Goal: Transaction & Acquisition: Purchase product/service

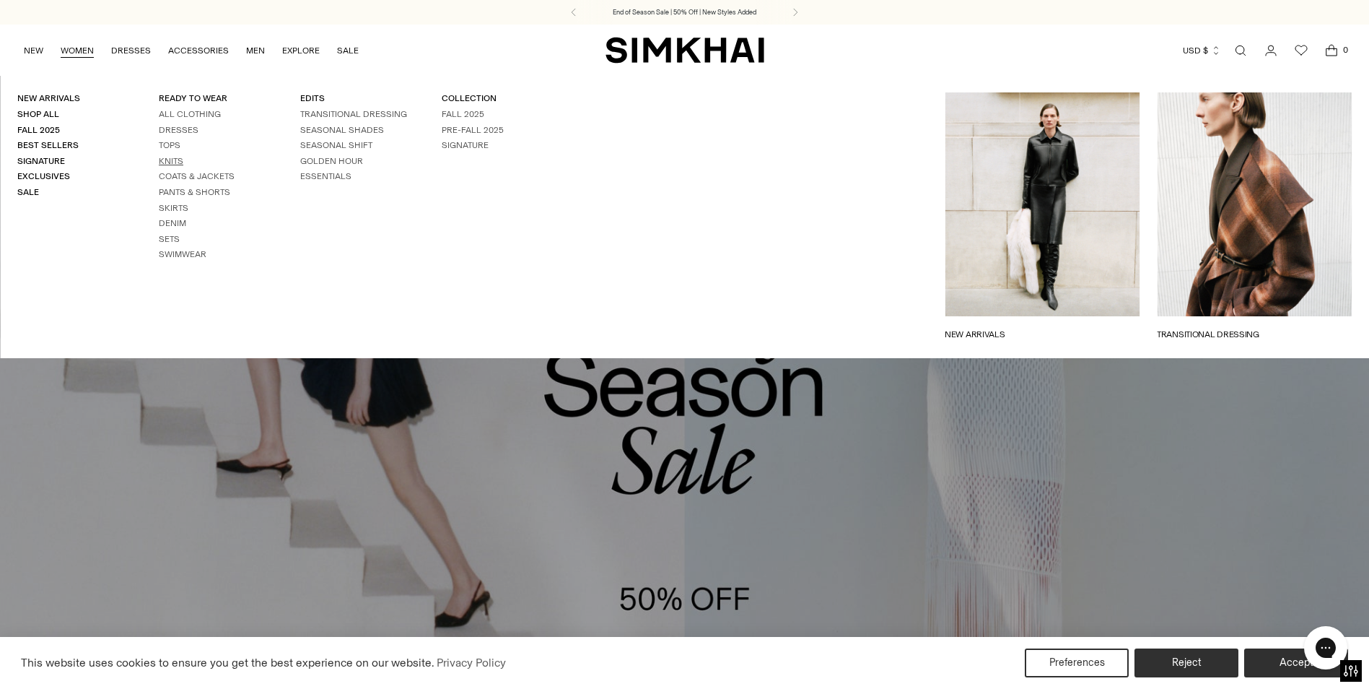
click at [167, 156] on link "Knits" at bounding box center [171, 161] width 25 height 10
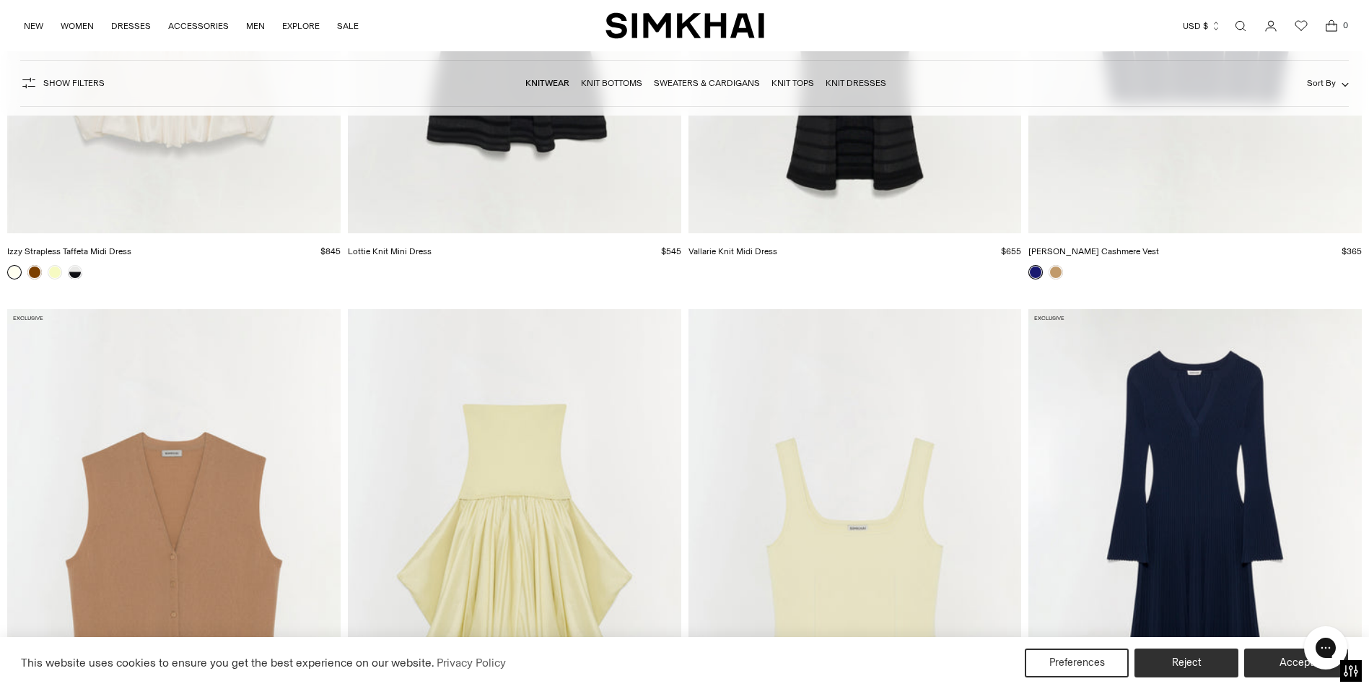
scroll to position [8300, 0]
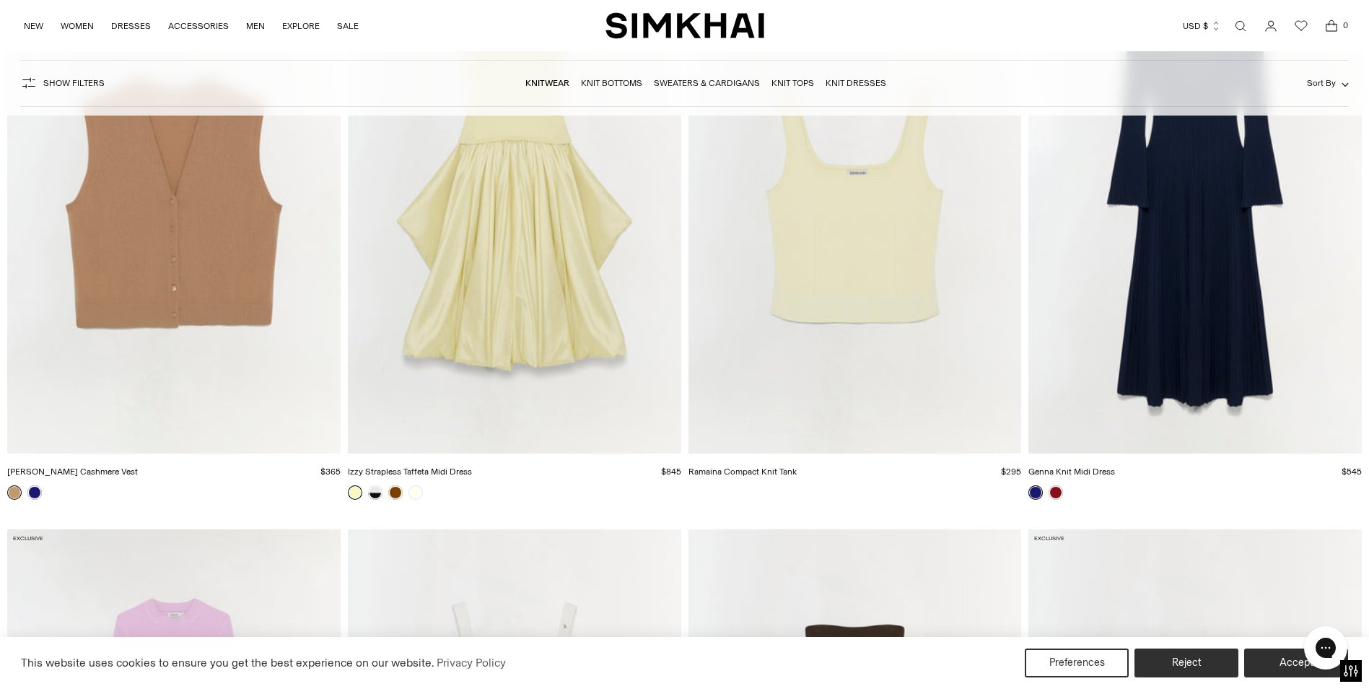
click at [78, 87] on span "Show Filters" at bounding box center [73, 83] width 61 height 10
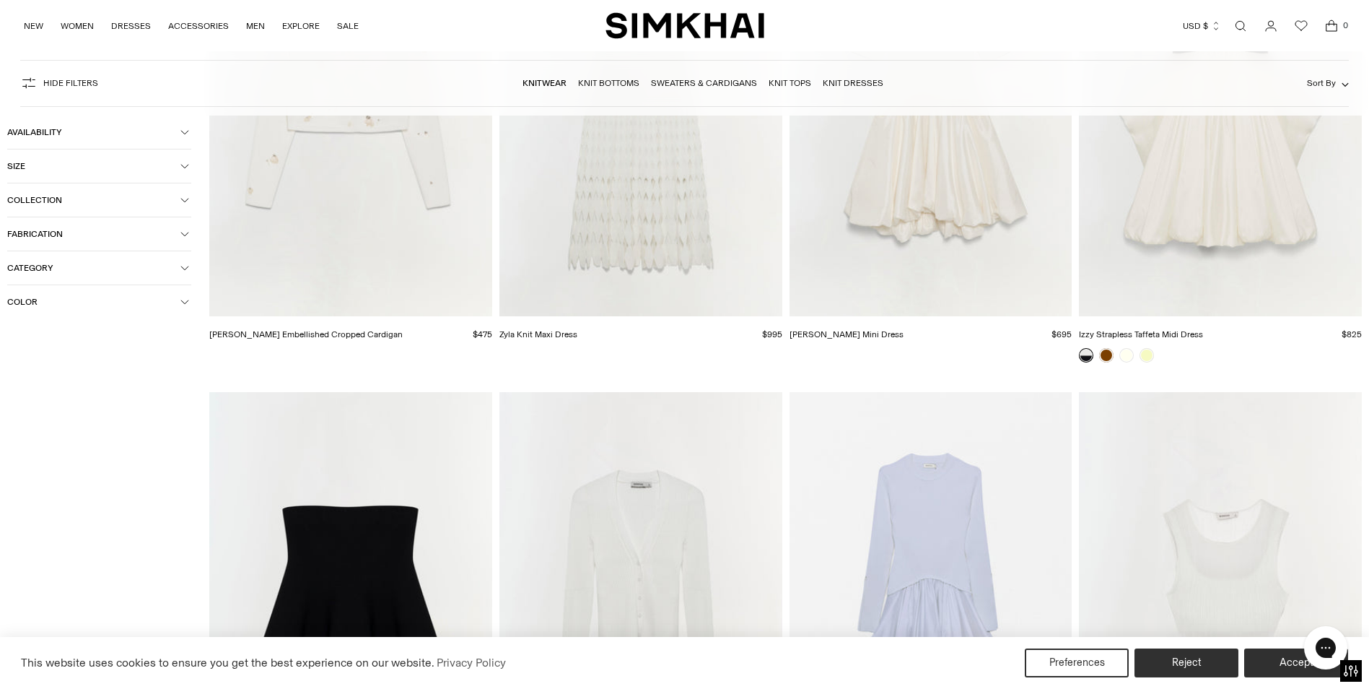
click at [15, 298] on span "Color" at bounding box center [93, 302] width 173 height 10
click at [38, 385] on span "Brown" at bounding box center [43, 385] width 34 height 13
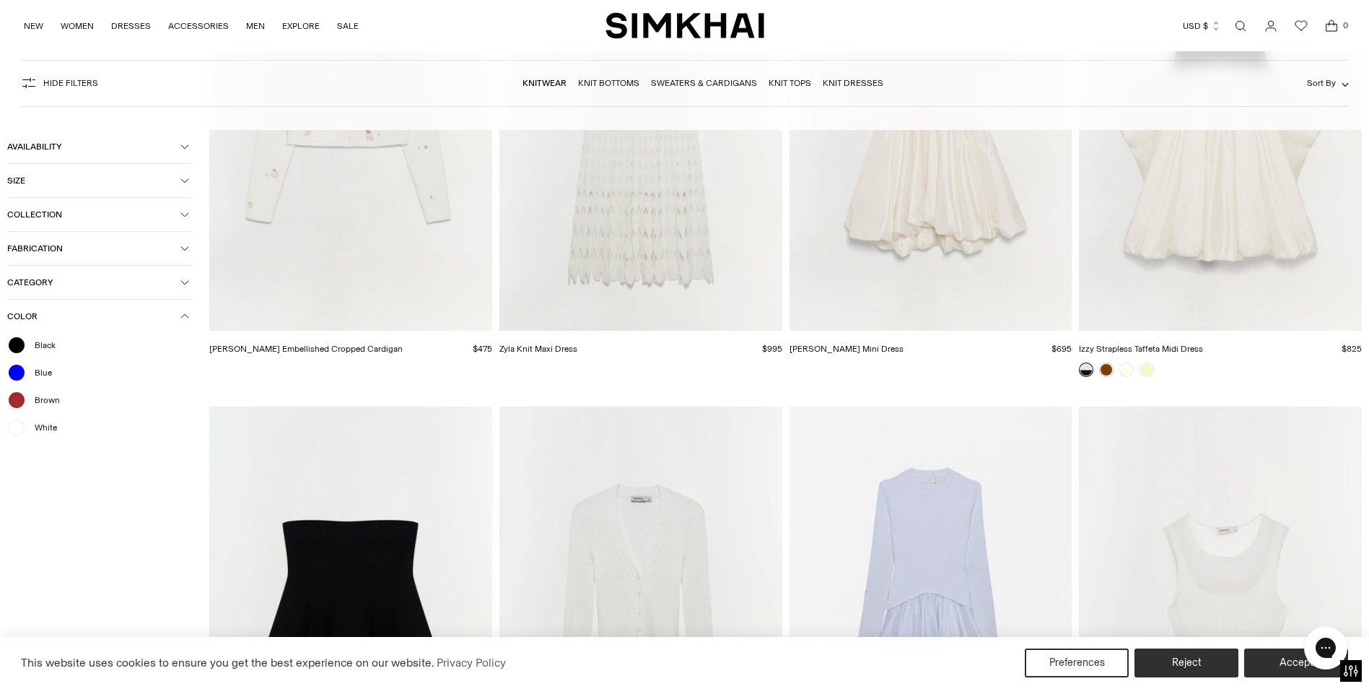
scroll to position [8314, 0]
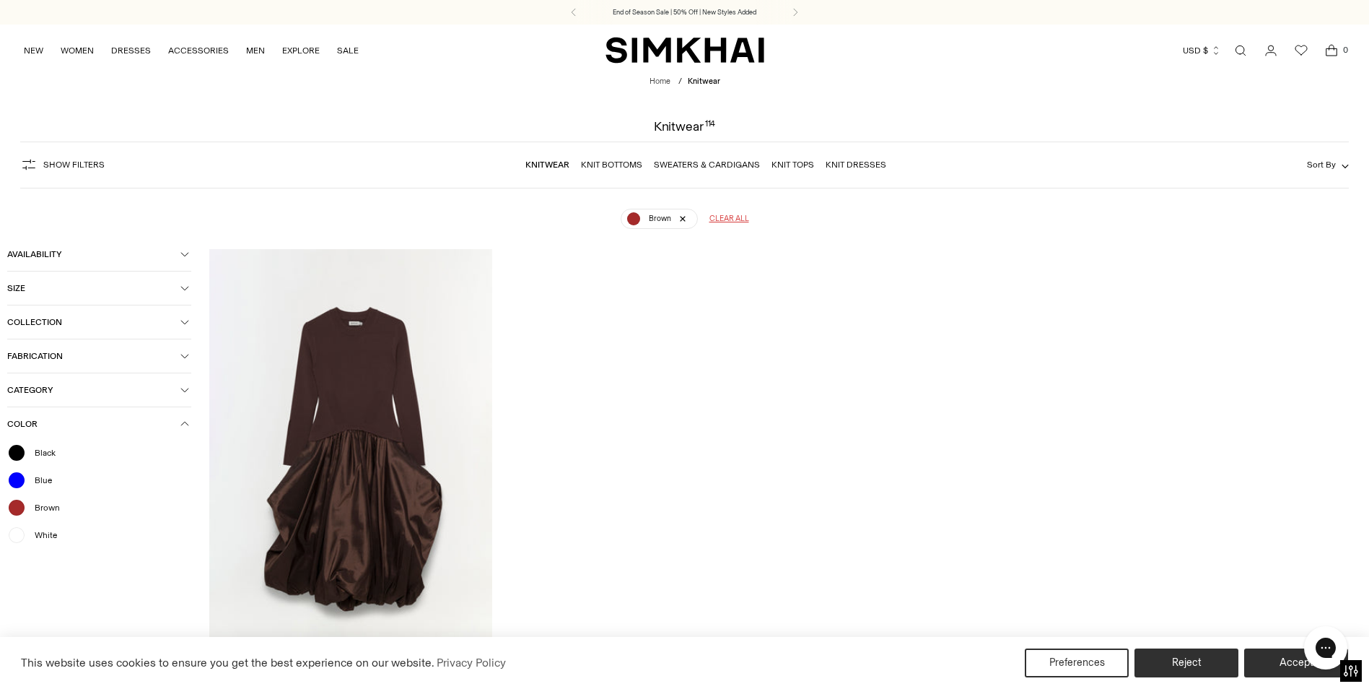
click at [44, 167] on span "Show Filters" at bounding box center [73, 164] width 61 height 10
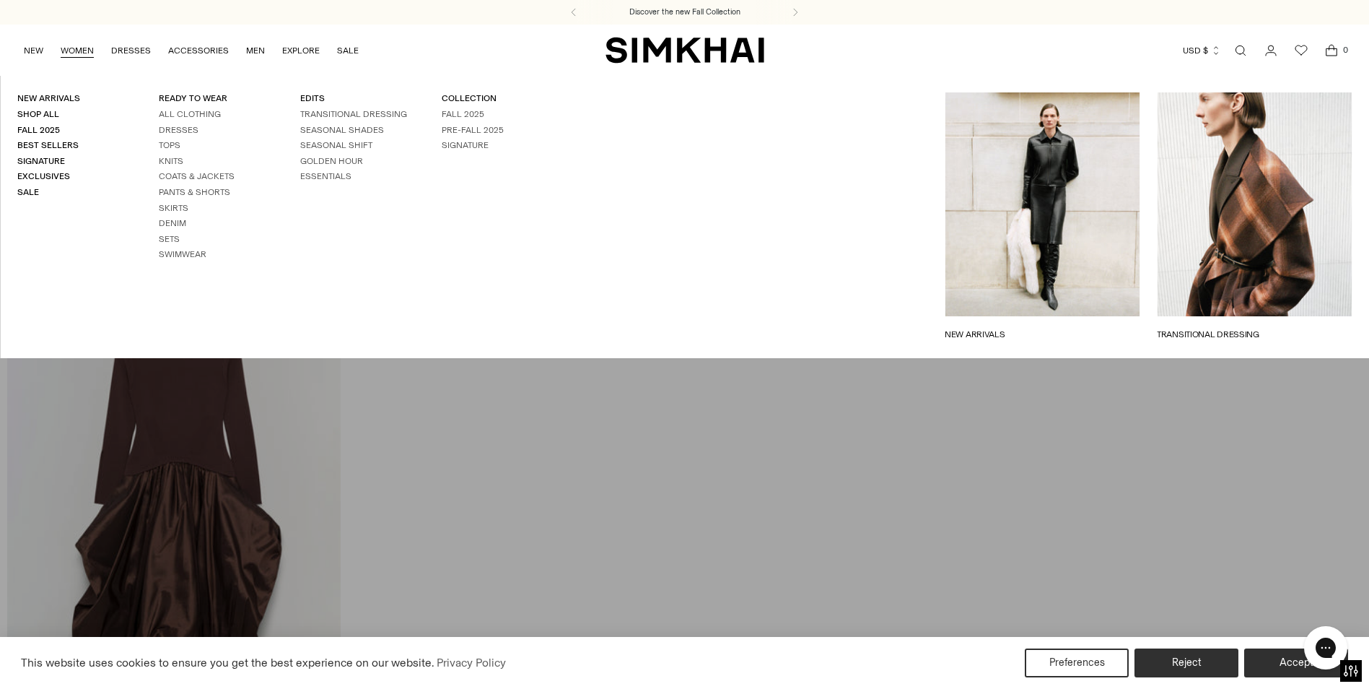
click at [74, 51] on link "WOMEN" at bounding box center [77, 51] width 33 height 32
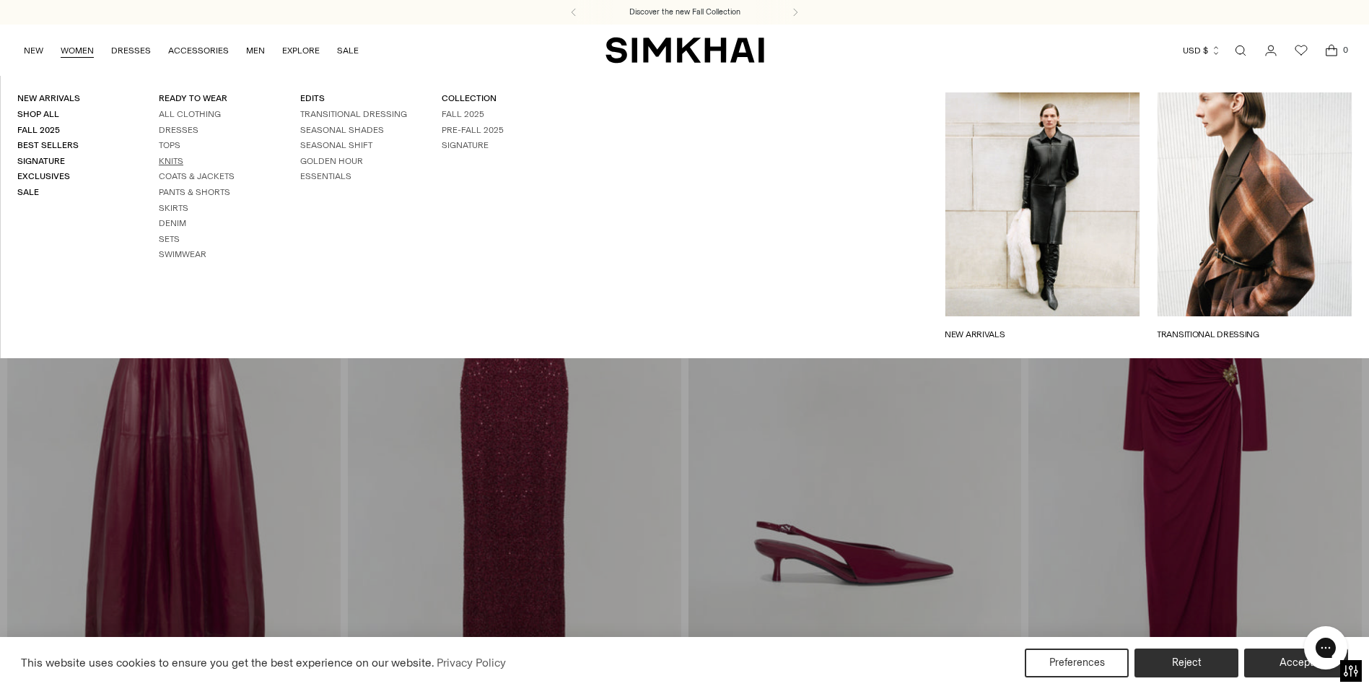
click at [175, 162] on link "Knits" at bounding box center [171, 161] width 25 height 10
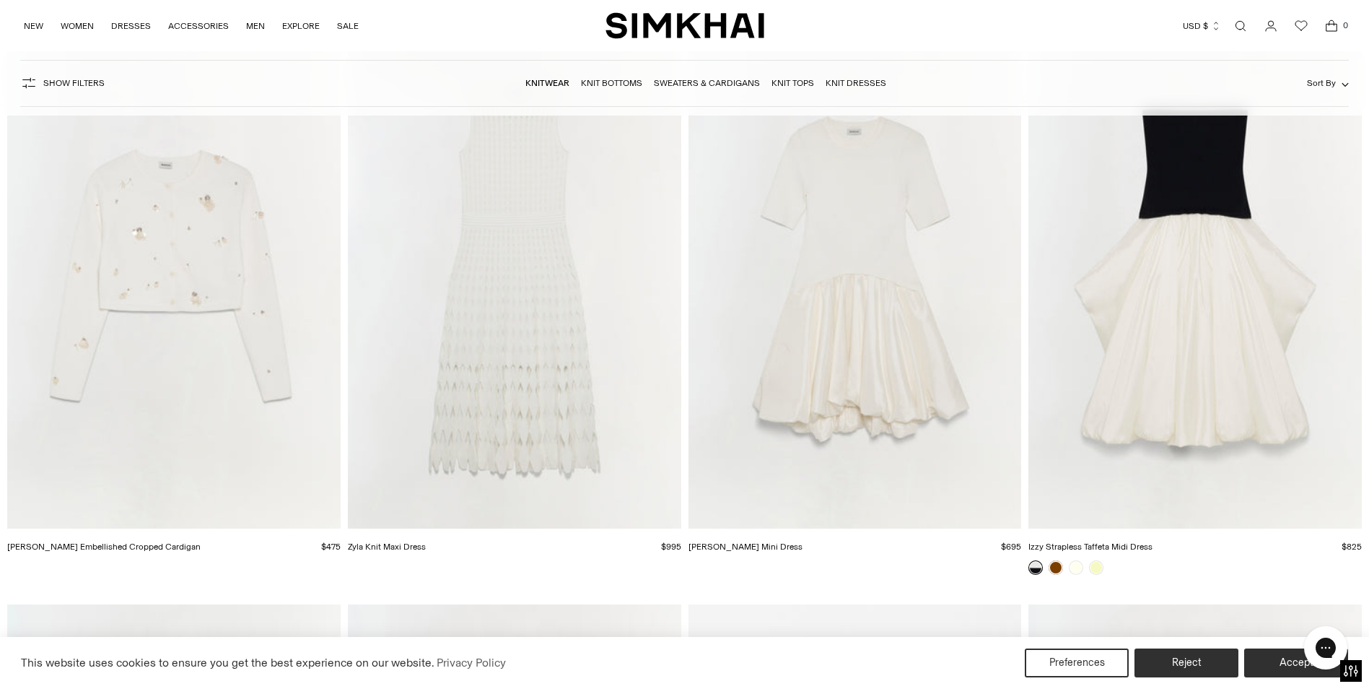
scroll to position [9262, 0]
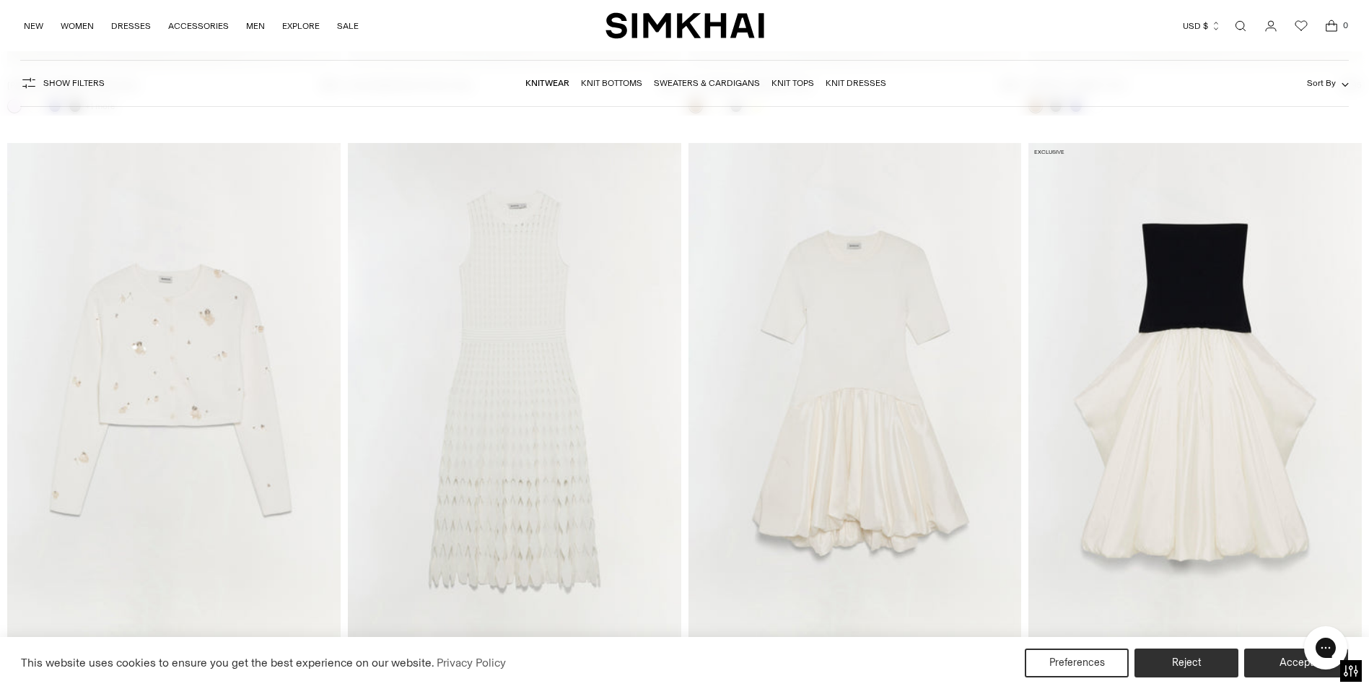
click at [0, 0] on img "Zadie Embellished Cropped Cardigan" at bounding box center [0, 0] width 0 height 0
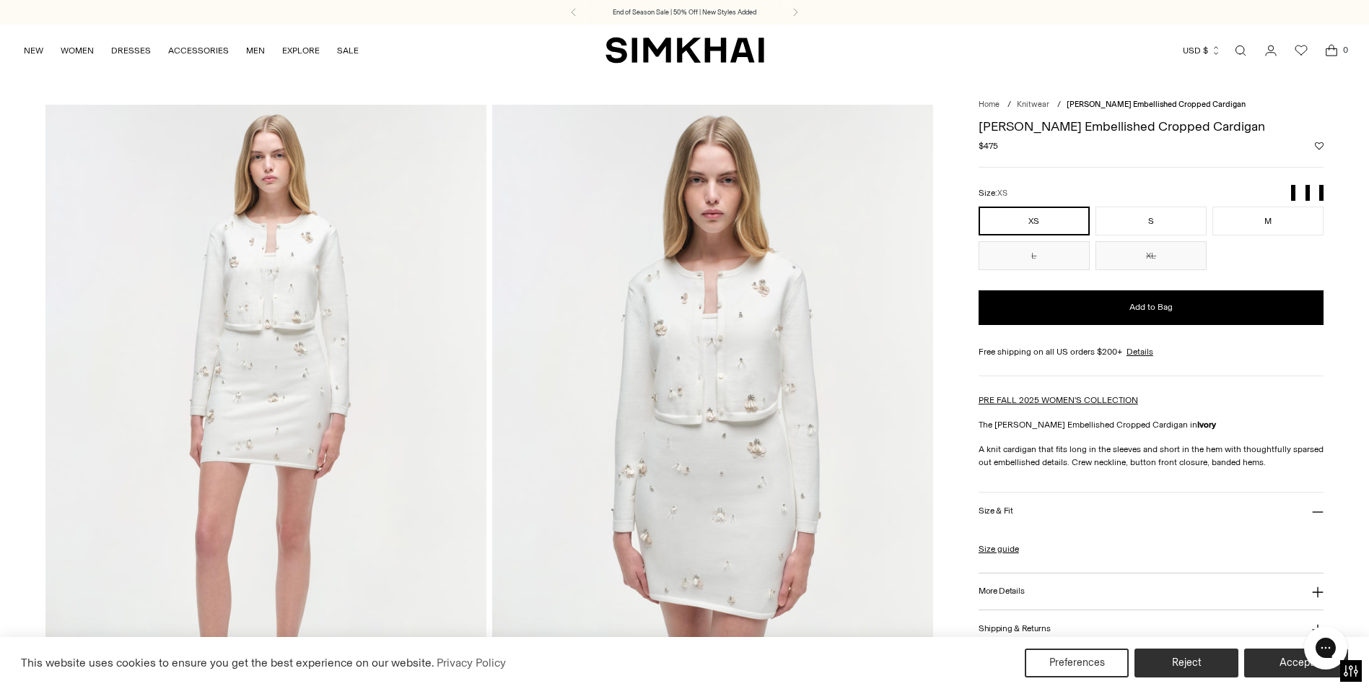
click at [738, 328] on img at bounding box center [712, 436] width 441 height 662
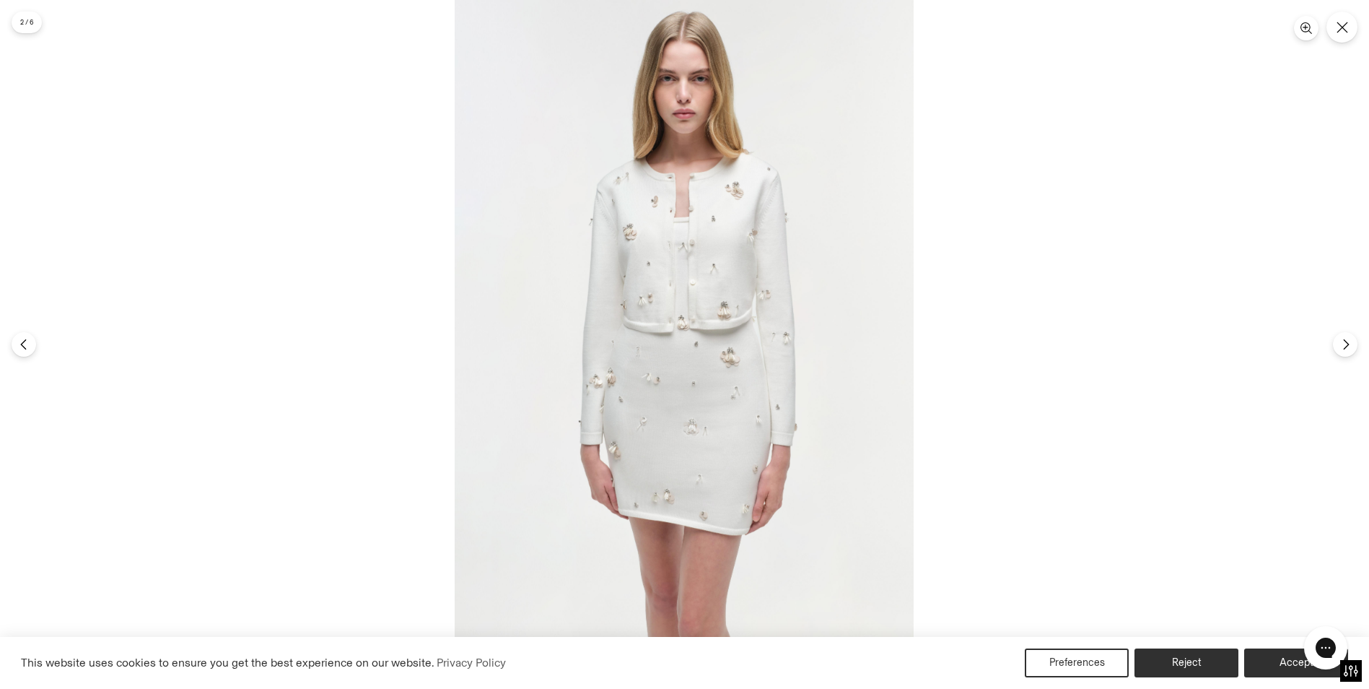
click at [710, 281] on img at bounding box center [684, 344] width 459 height 689
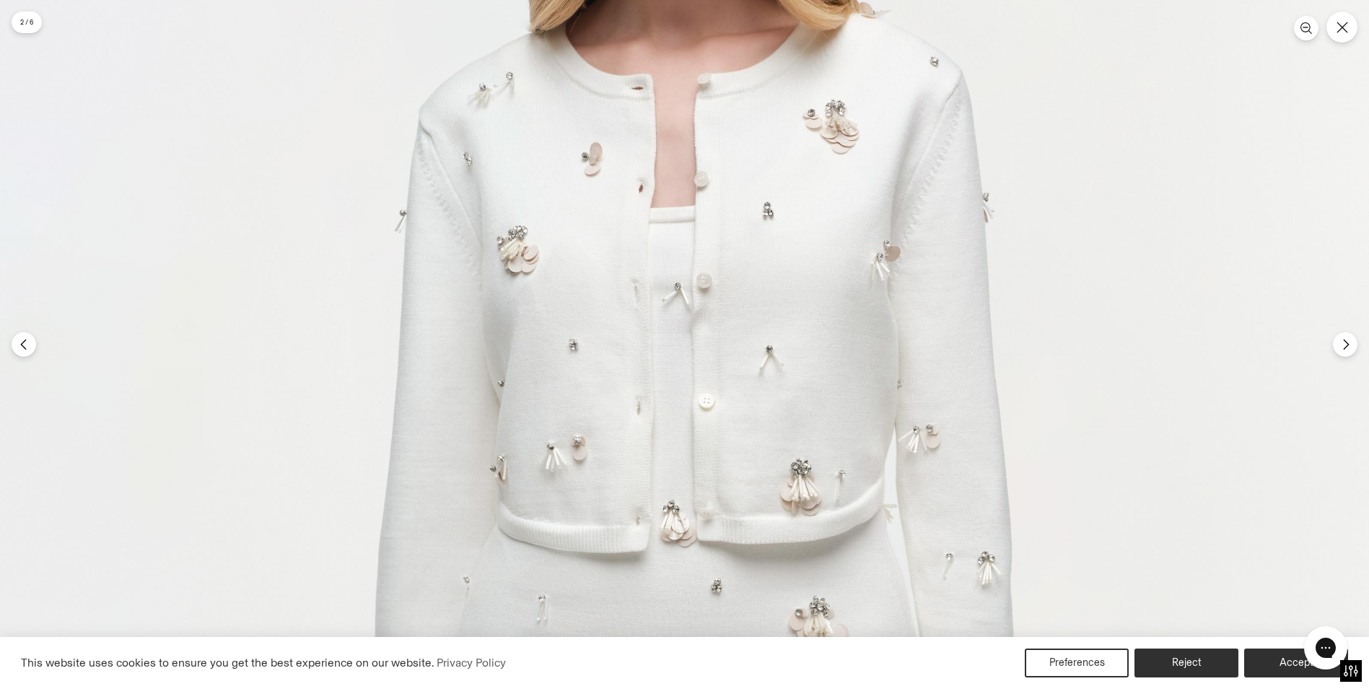
click at [720, 375] on img at bounding box center [680, 588] width 1377 height 2066
click at [722, 371] on img at bounding box center [680, 588] width 1377 height 2066
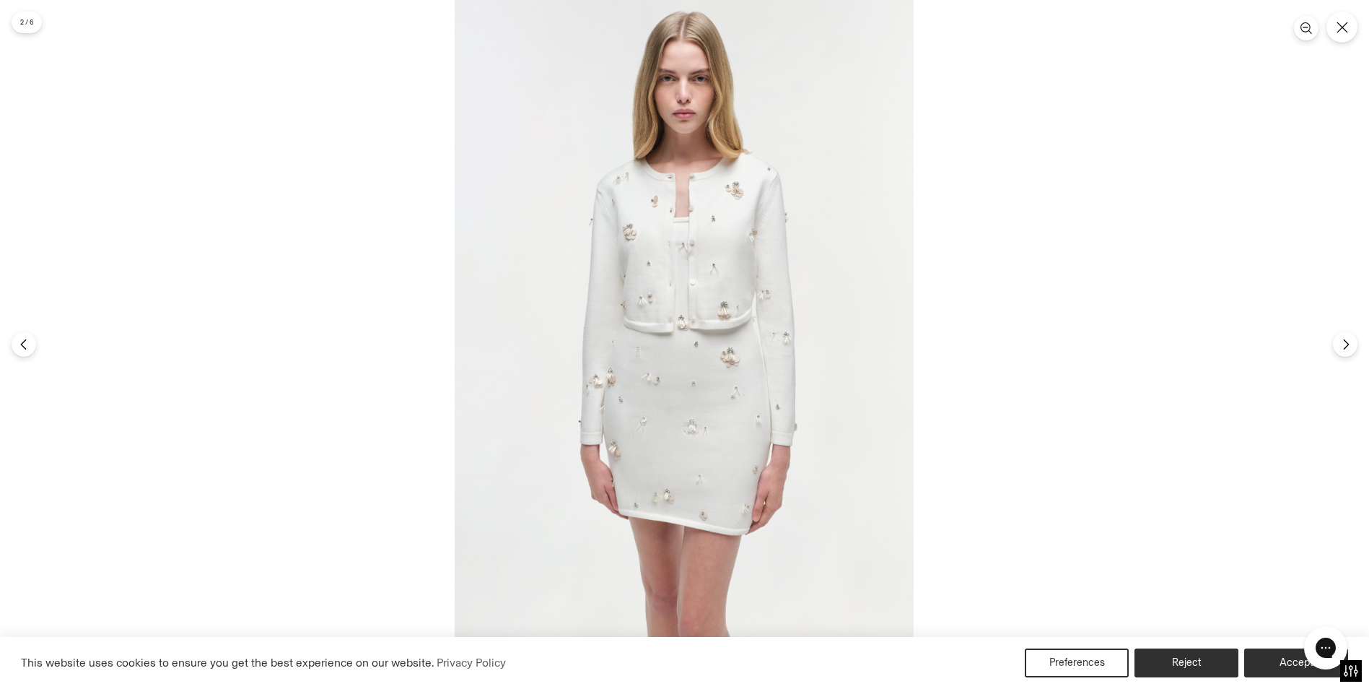
click at [722, 371] on img at bounding box center [684, 344] width 459 height 689
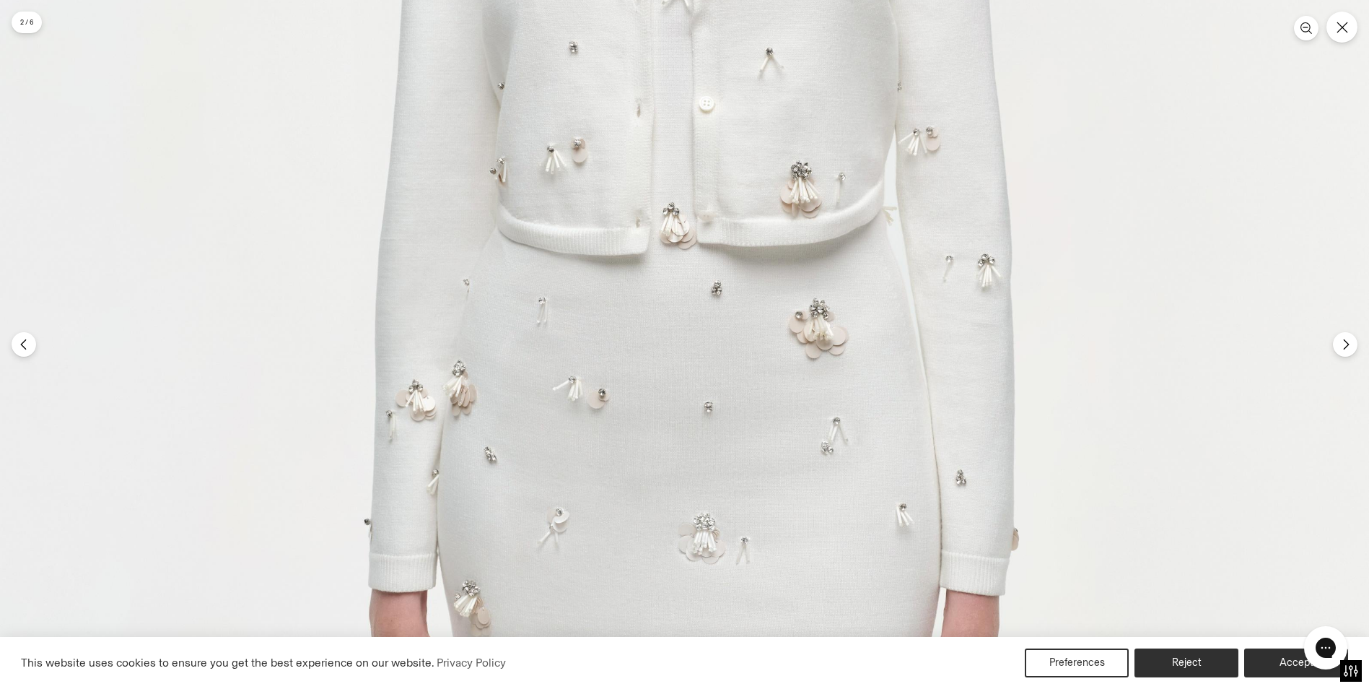
click at [722, 370] on img at bounding box center [680, 291] width 1377 height 2066
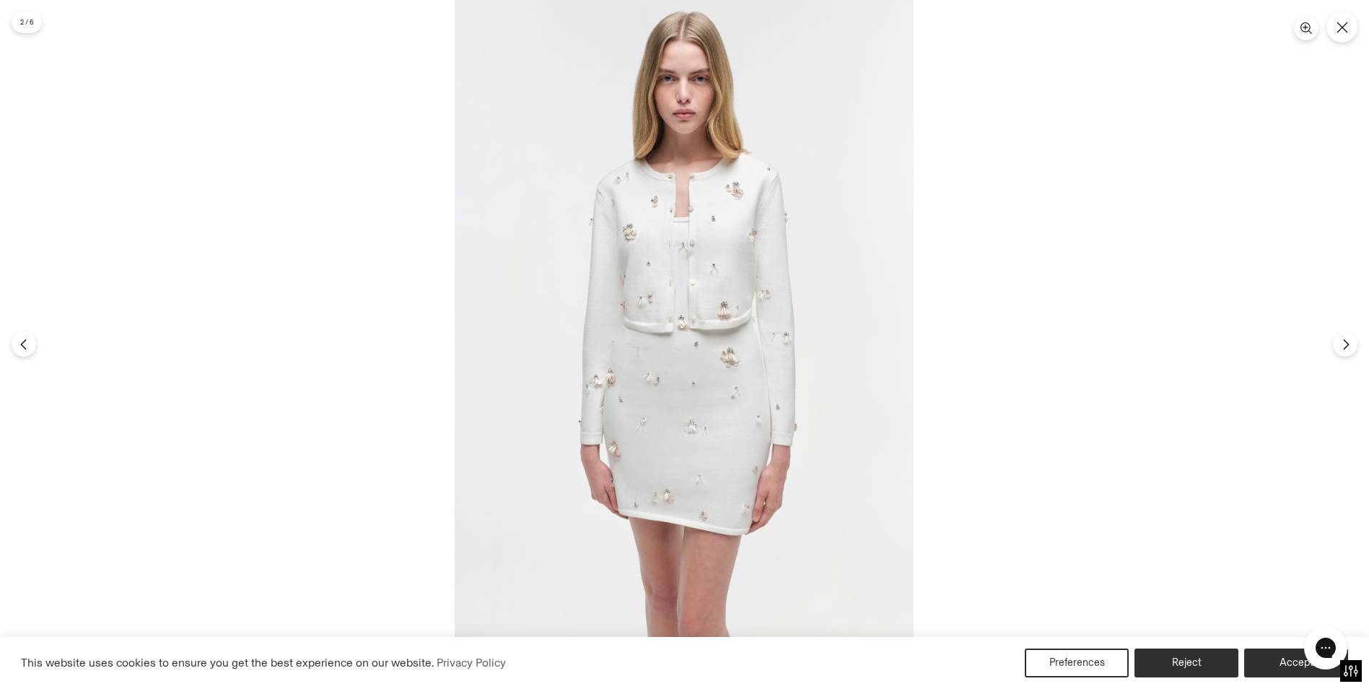
click at [722, 370] on img at bounding box center [684, 344] width 459 height 689
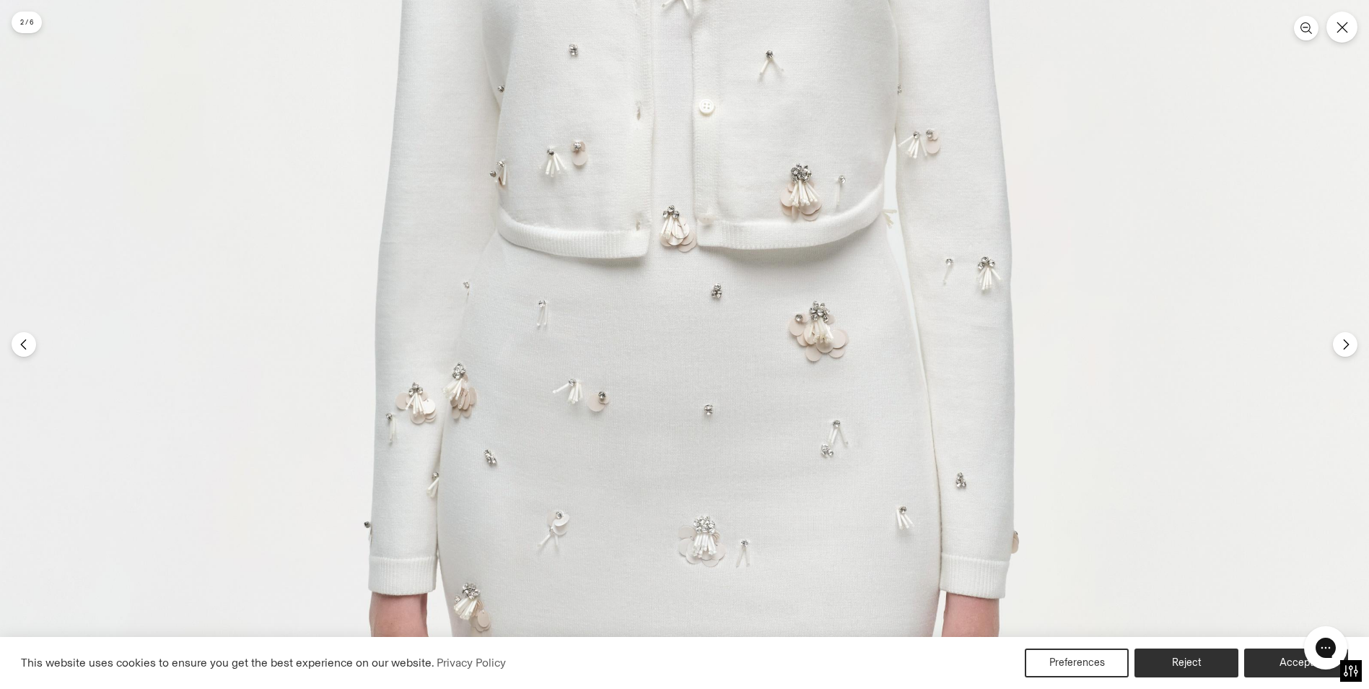
click at [722, 370] on img at bounding box center [680, 294] width 1377 height 2066
click at [722, 368] on img at bounding box center [680, 294] width 1377 height 2066
